Goal: Check status: Check status

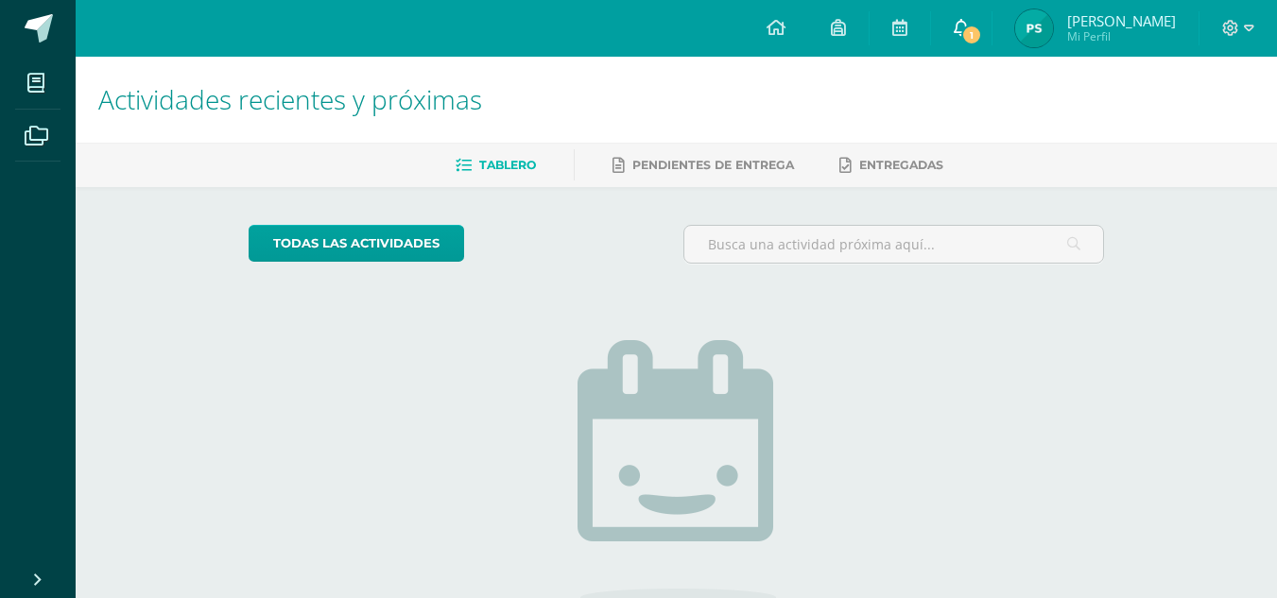
click at [982, 36] on span "1" at bounding box center [971, 35] width 21 height 21
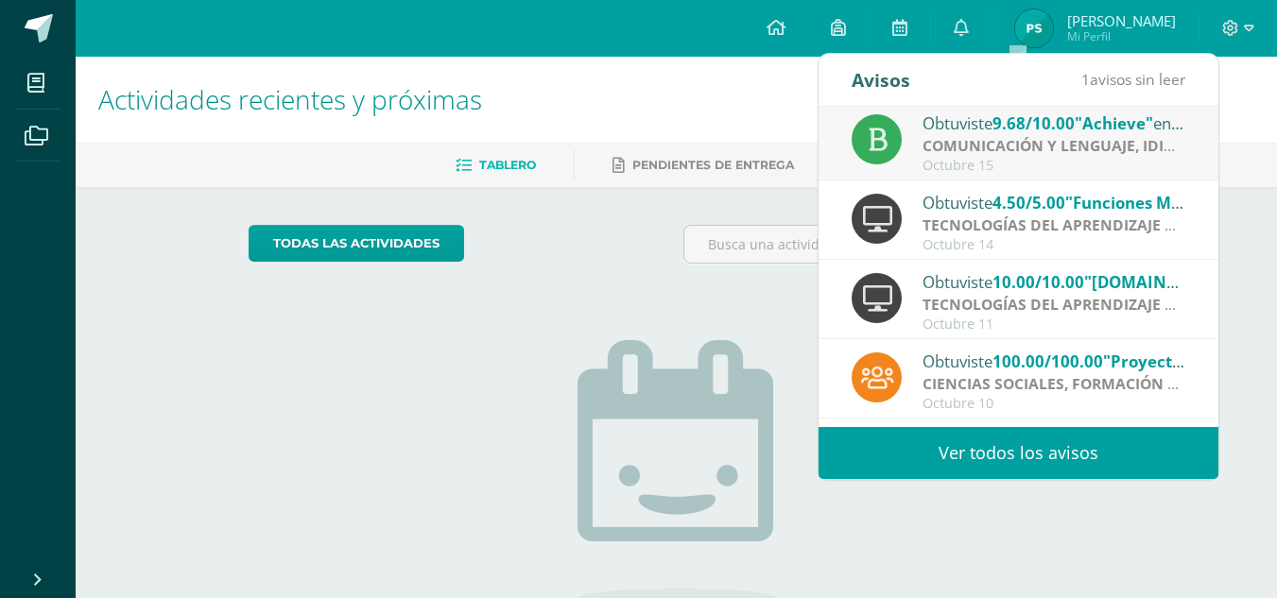
scroll to position [2, 0]
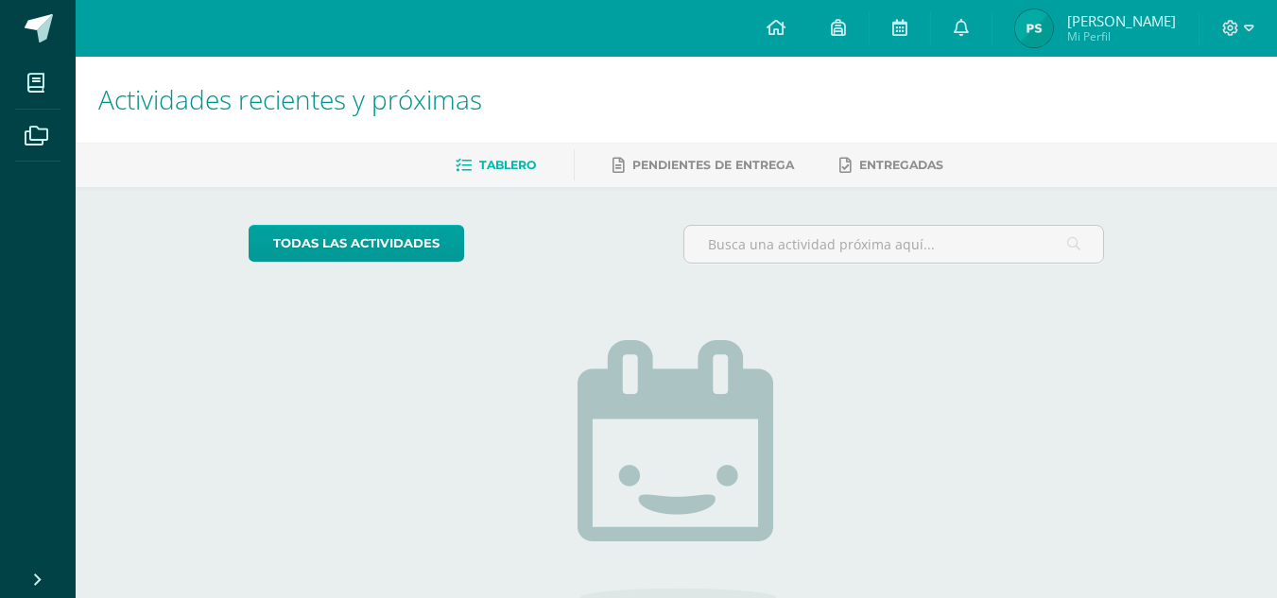
click at [459, 300] on div "todas las Actividades No tienes actividades Échale un vistazo a los demás perío…" at bounding box center [676, 479] width 931 height 584
click at [1053, 29] on img at bounding box center [1034, 28] width 38 height 38
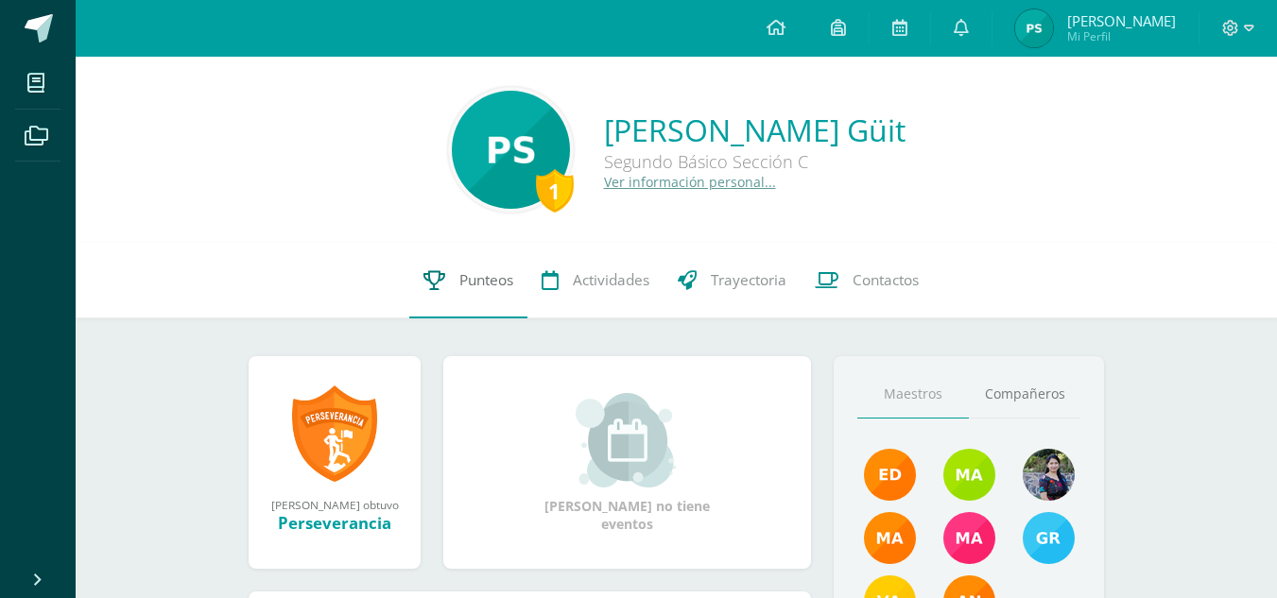
click at [445, 278] on link "Punteos" at bounding box center [468, 281] width 118 height 76
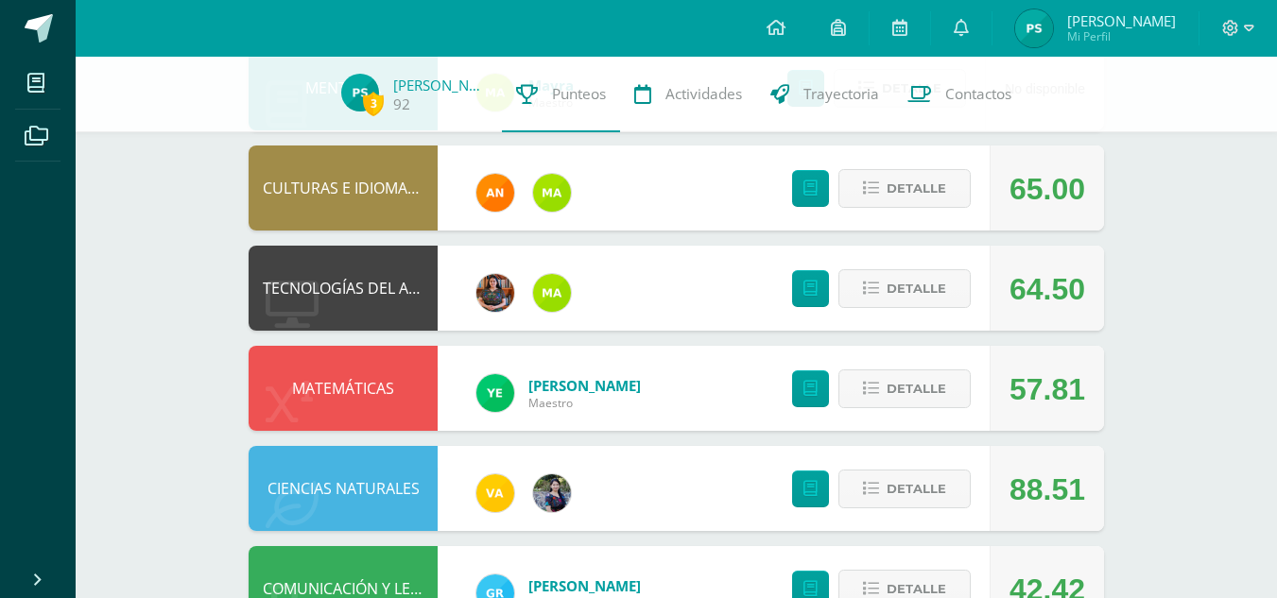
scroll to position [959, 0]
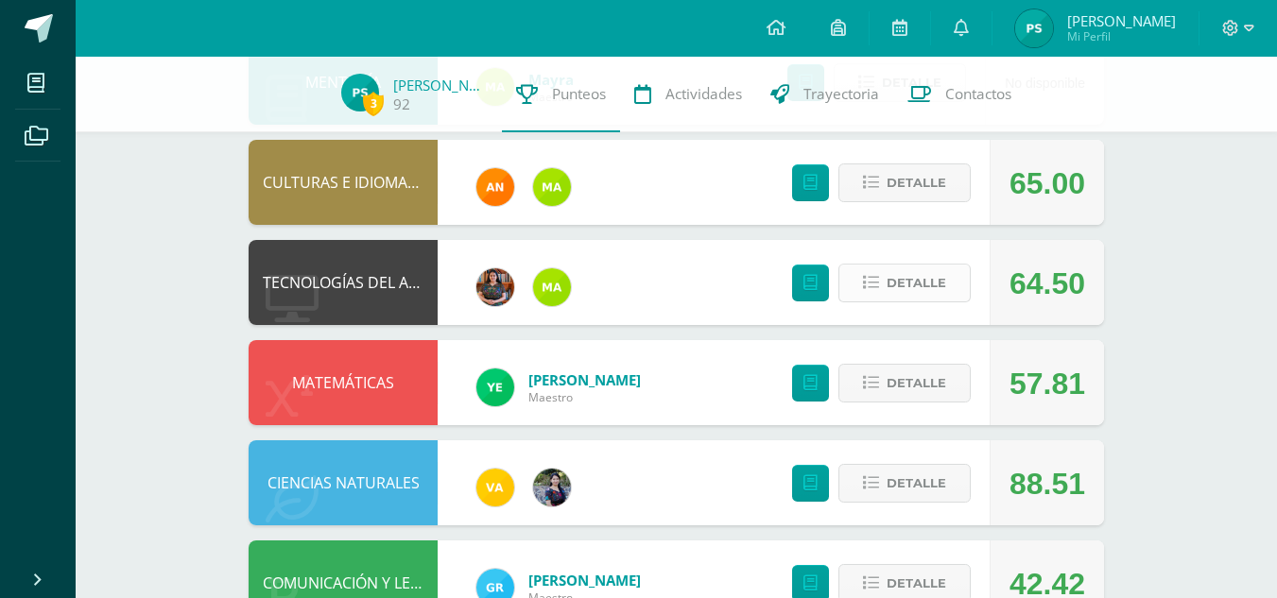
click at [886, 285] on button "Detalle" at bounding box center [904, 283] width 132 height 39
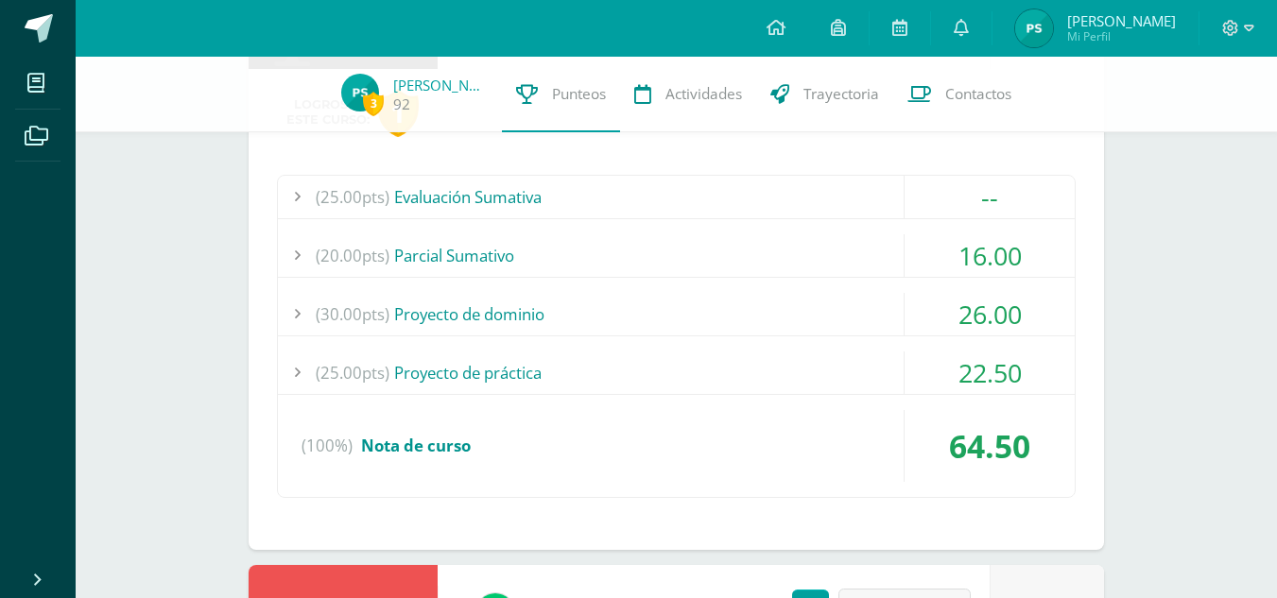
scroll to position [1216, 0]
click at [934, 214] on div "--" at bounding box center [989, 196] width 170 height 43
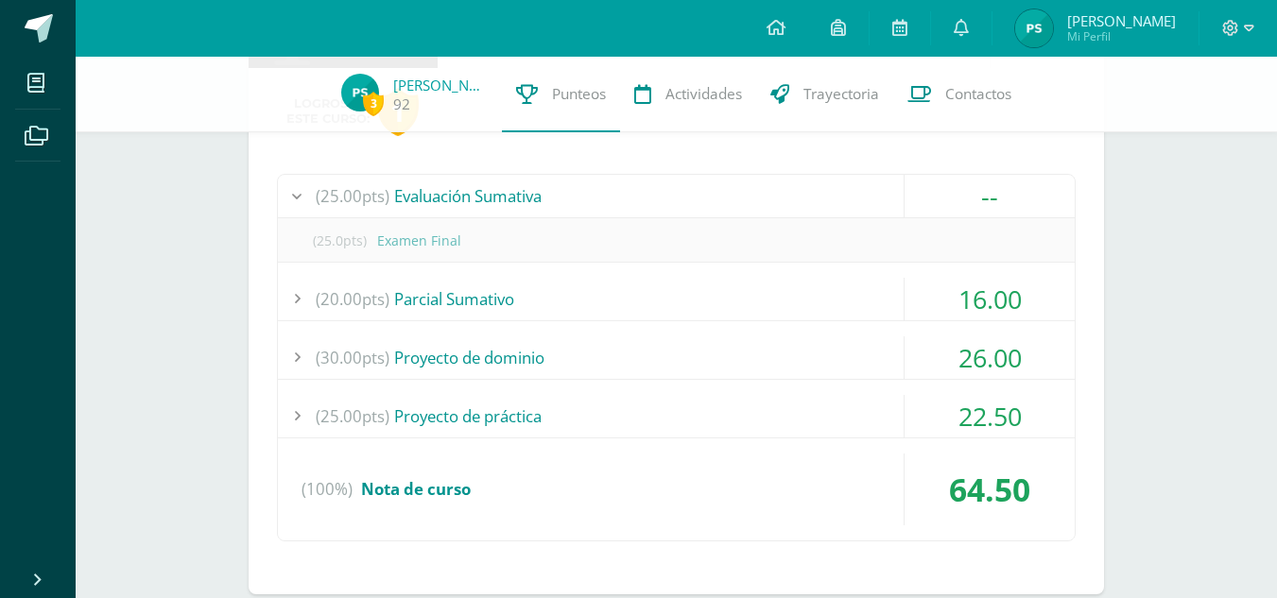
click at [904, 288] on div "16.00" at bounding box center [989, 299] width 170 height 43
click at [917, 340] on div "26.00" at bounding box center [989, 357] width 170 height 43
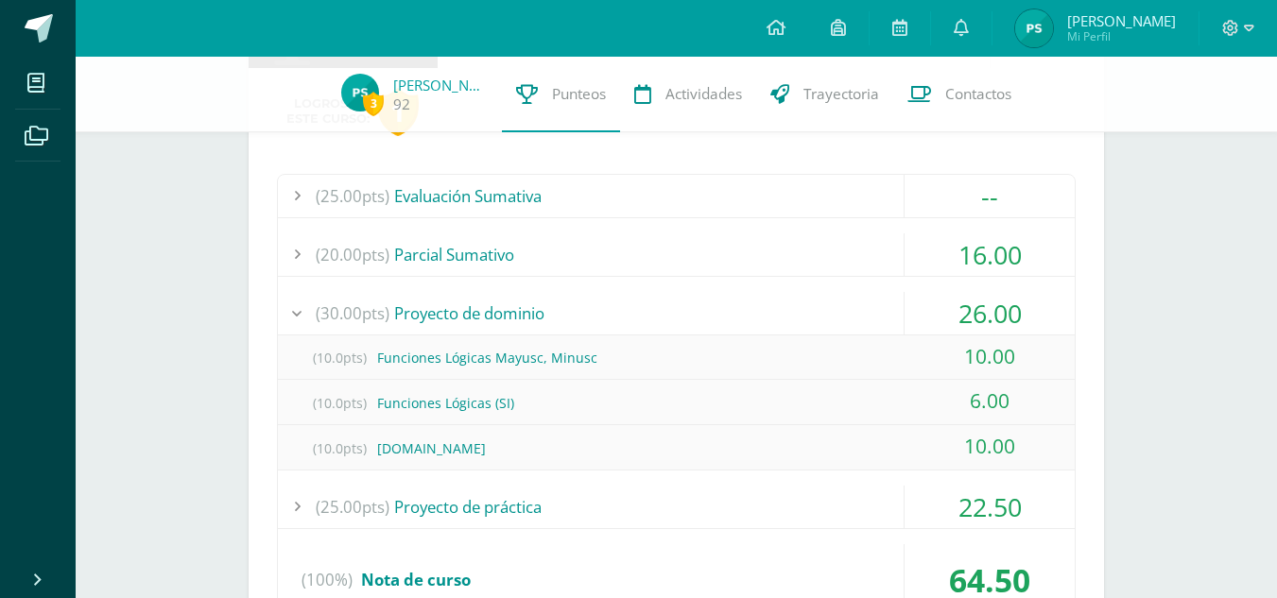
click at [934, 492] on div "22.50" at bounding box center [989, 507] width 170 height 43
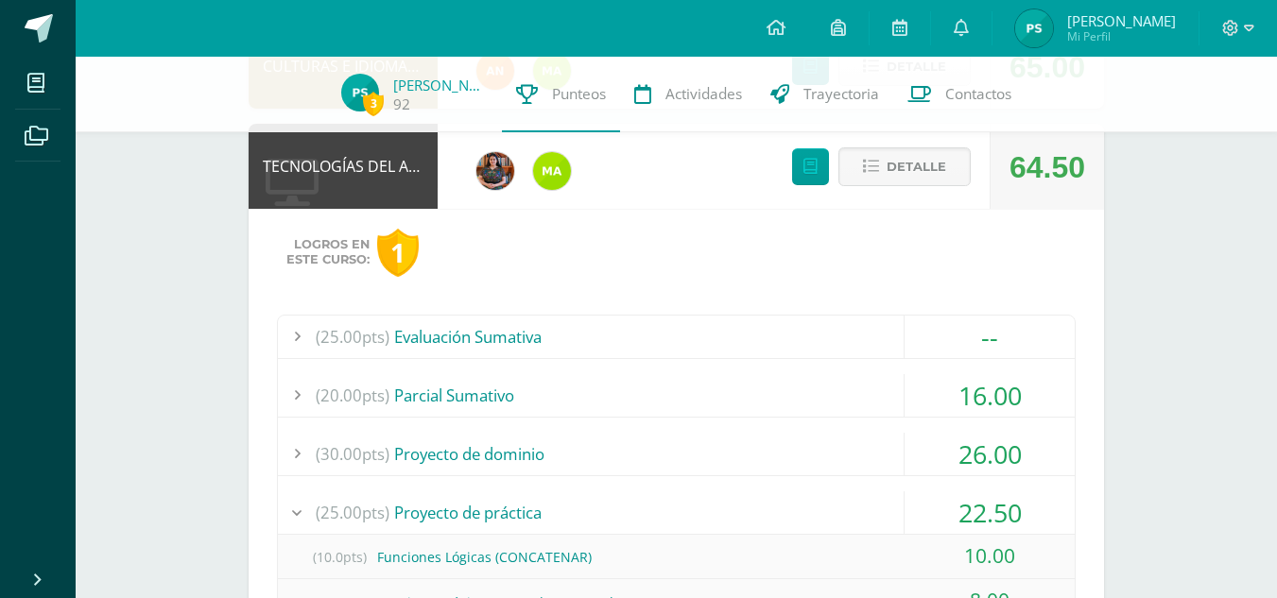
scroll to position [1071, 0]
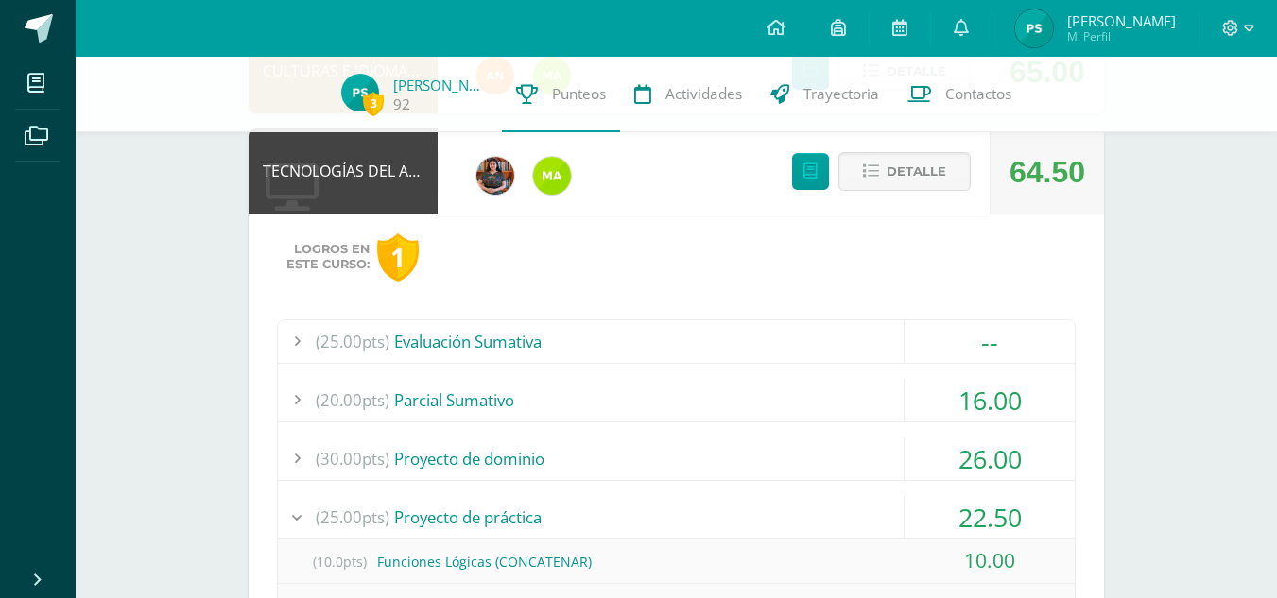
click at [747, 364] on div "(25.00pts) Evaluación Sumativa -- (25.0pts) Examen Final" at bounding box center [676, 548] width 798 height 458
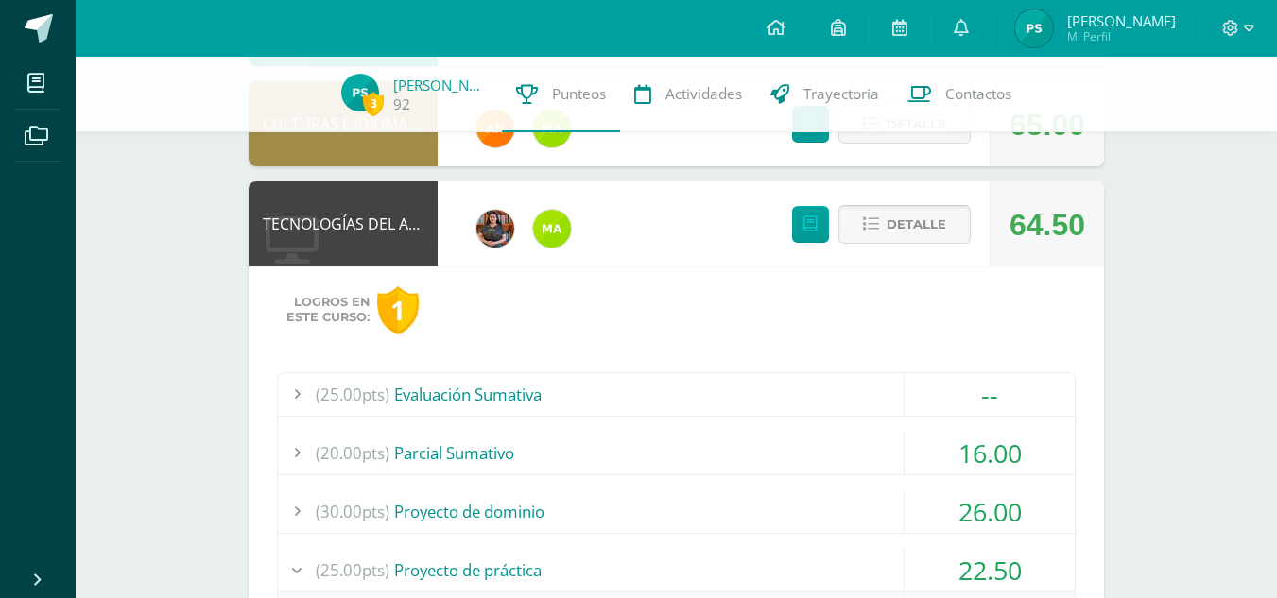
click at [866, 216] on icon at bounding box center [871, 224] width 16 height 16
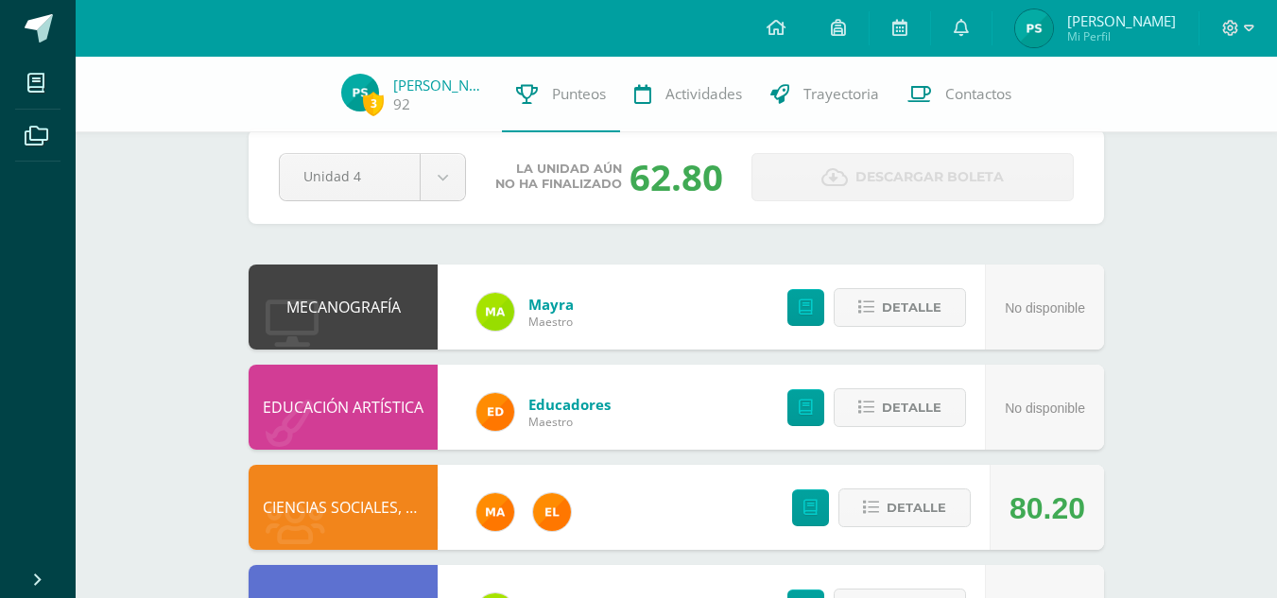
scroll to position [0, 0]
